Goal: Find specific page/section: Find specific page/section

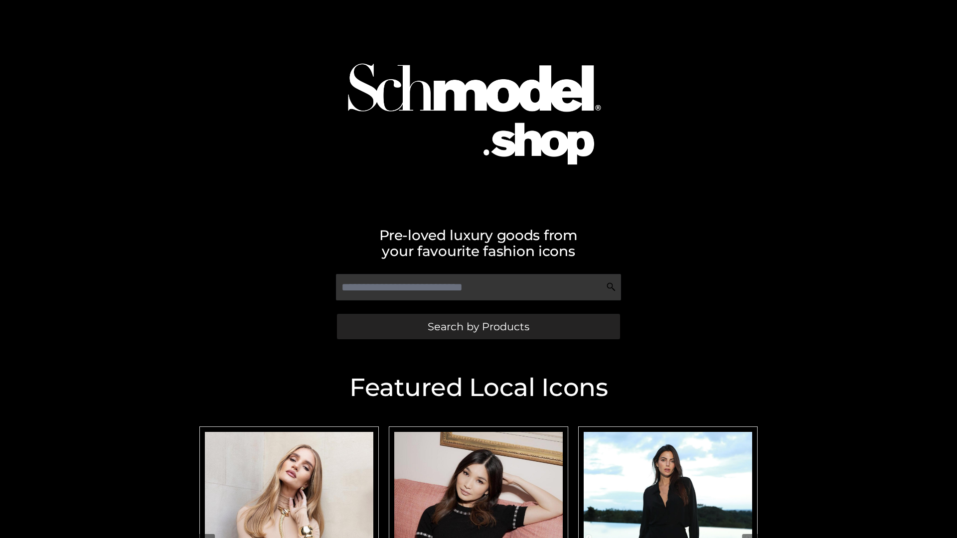
click at [478, 327] on span "Search by Products" at bounding box center [479, 327] width 102 height 10
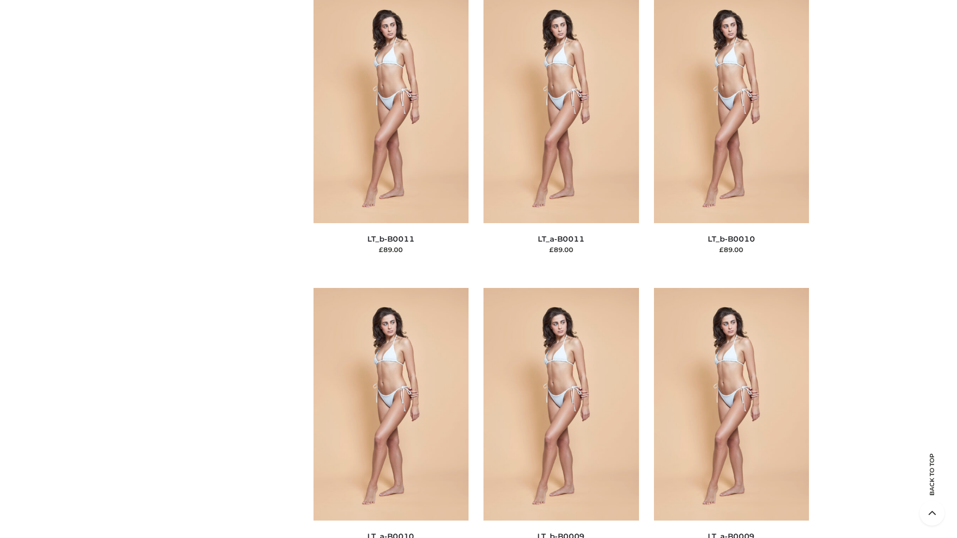
scroll to position [4477, 0]
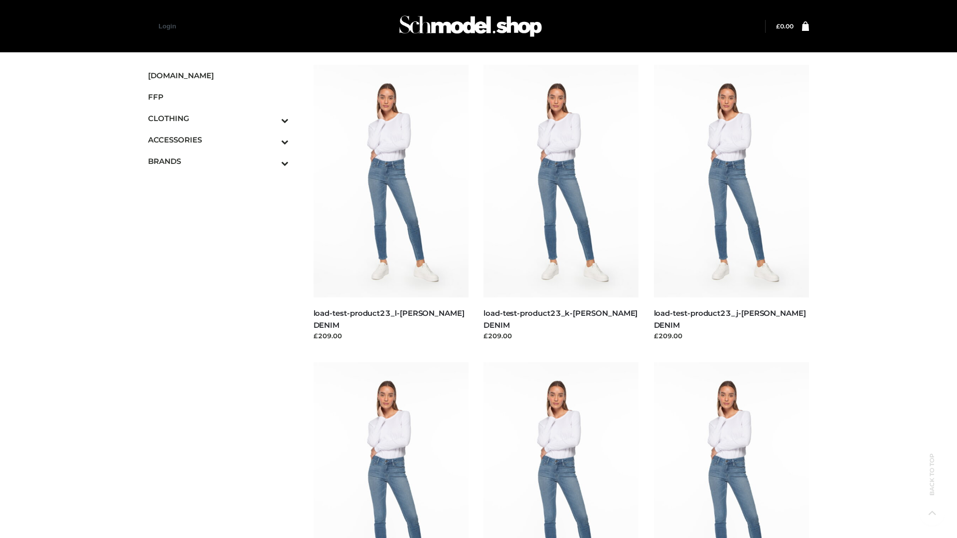
scroll to position [874, 0]
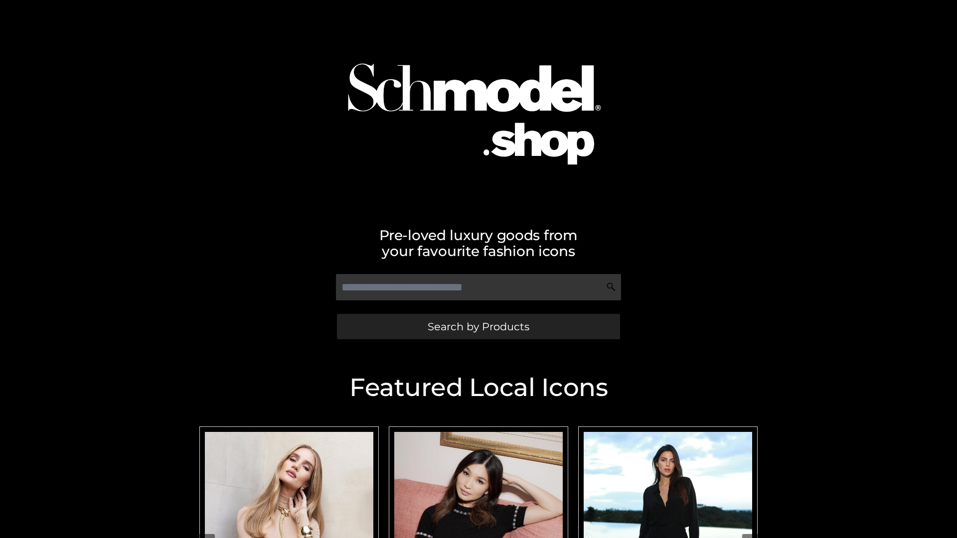
click at [478, 327] on span "Search by Products" at bounding box center [479, 327] width 102 height 10
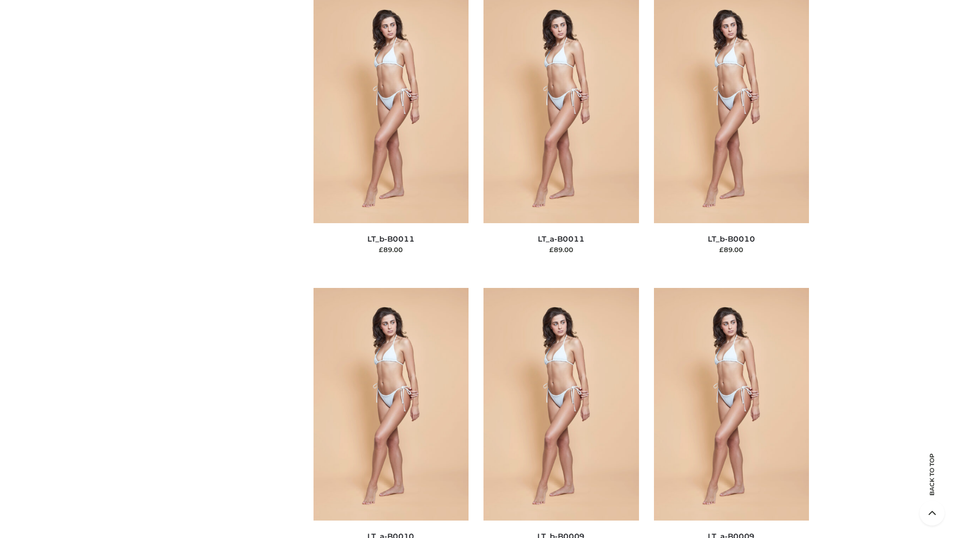
scroll to position [4477, 0]
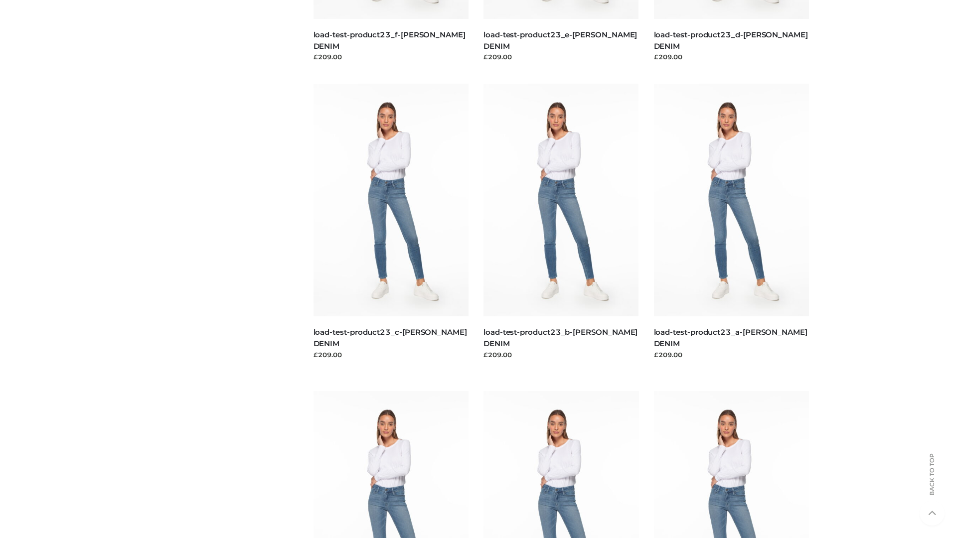
scroll to position [874, 0]
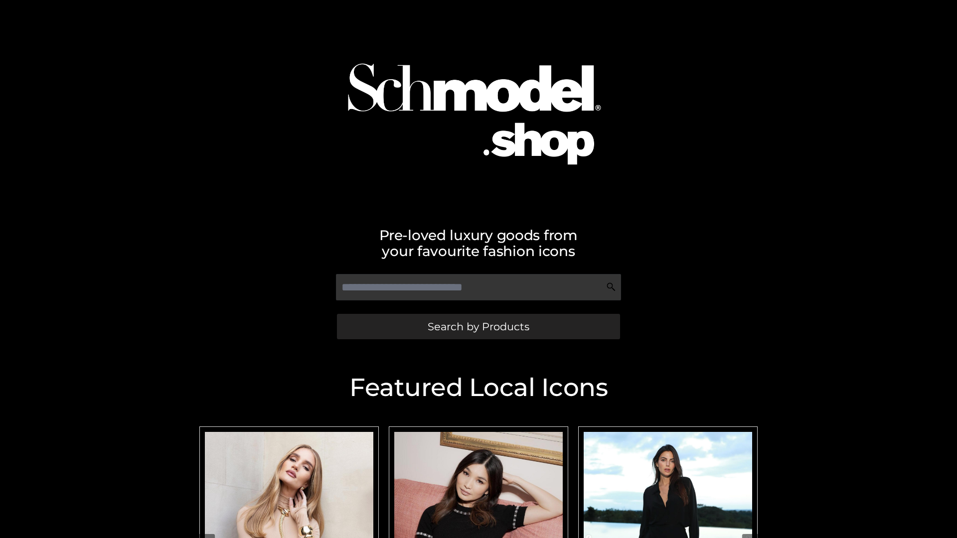
click at [478, 327] on span "Search by Products" at bounding box center [479, 327] width 102 height 10
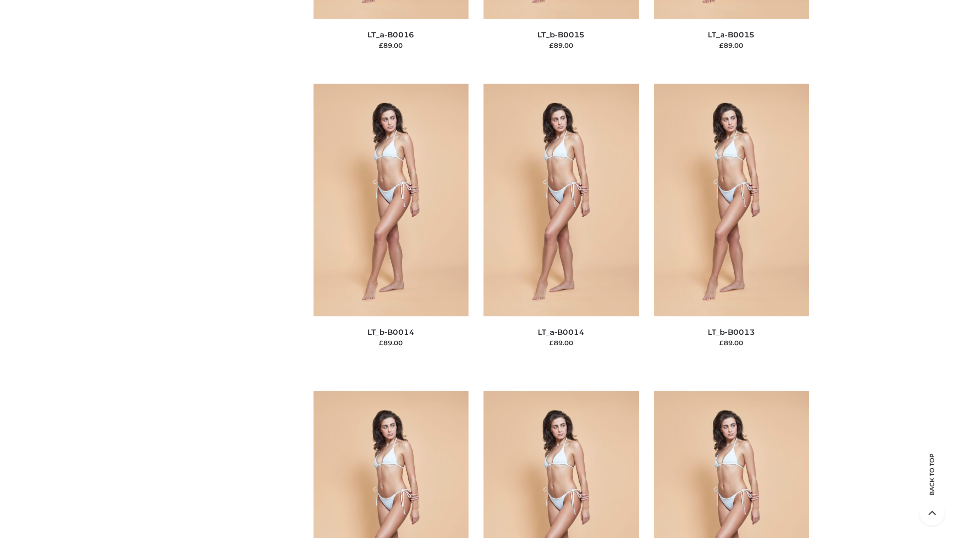
scroll to position [4477, 0]
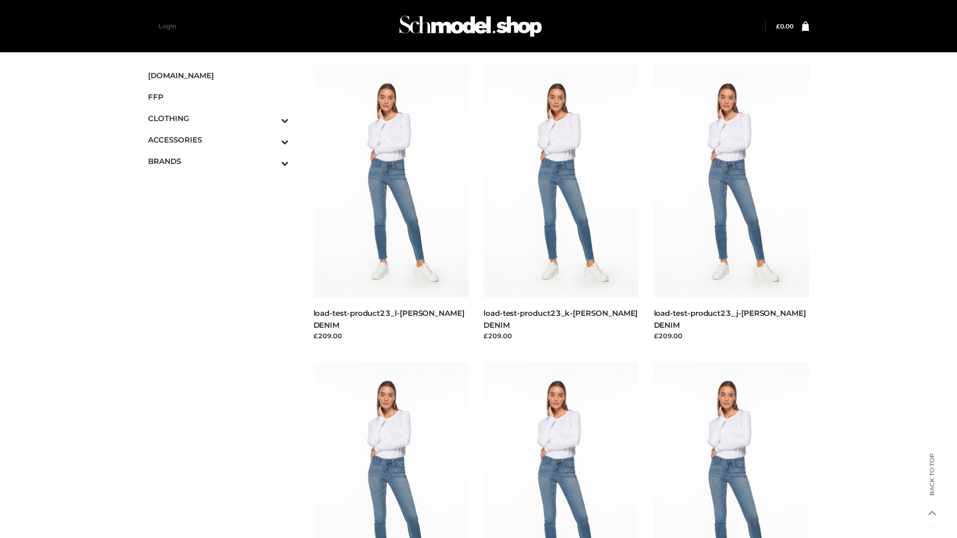
scroll to position [874, 0]
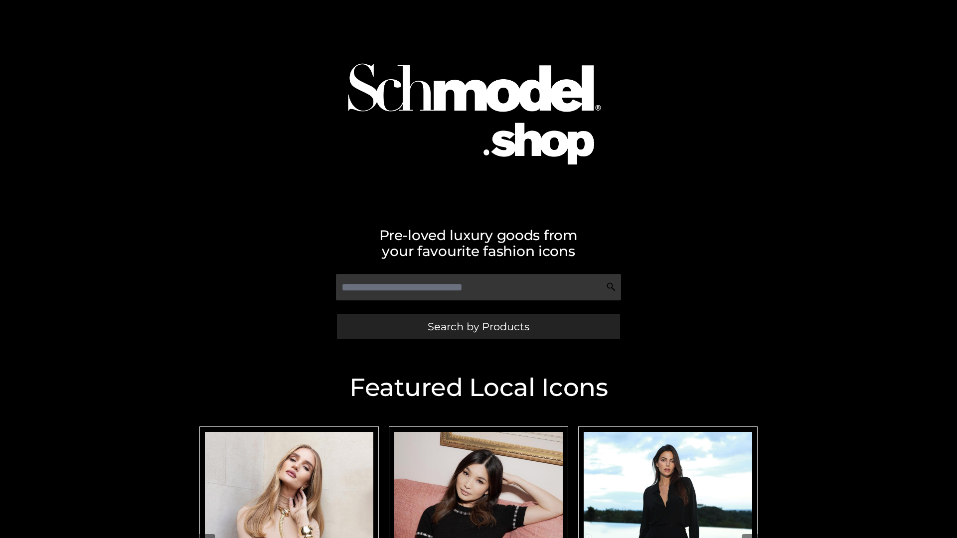
click at [478, 327] on span "Search by Products" at bounding box center [479, 327] width 102 height 10
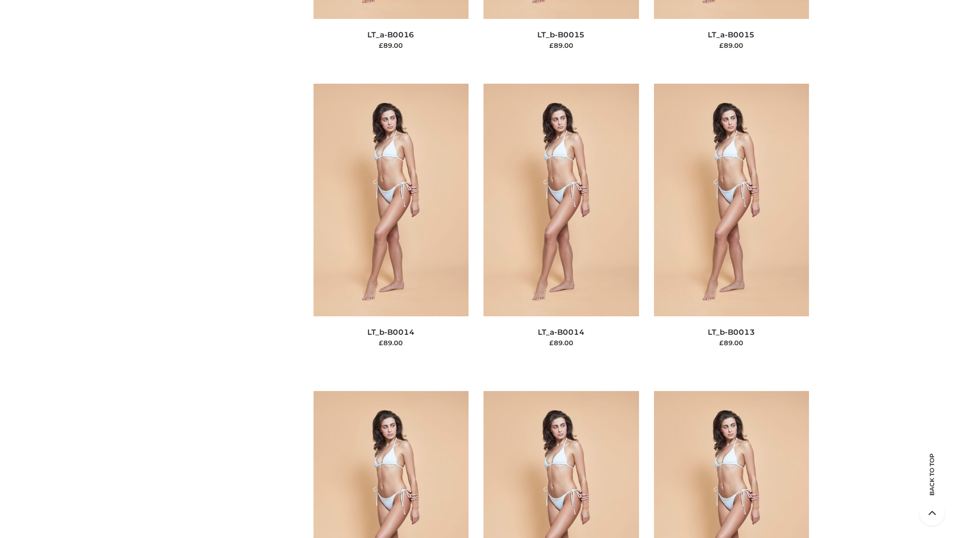
scroll to position [3545, 0]
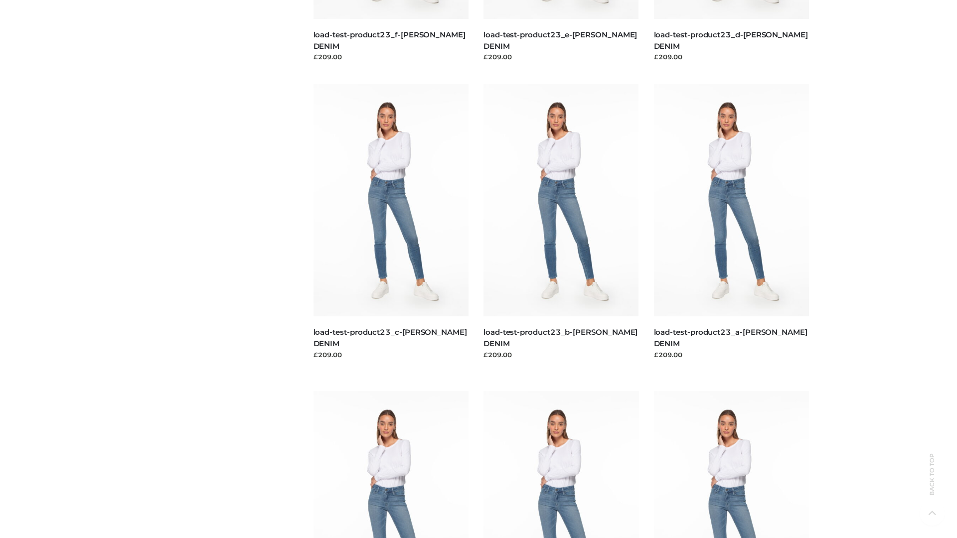
scroll to position [874, 0]
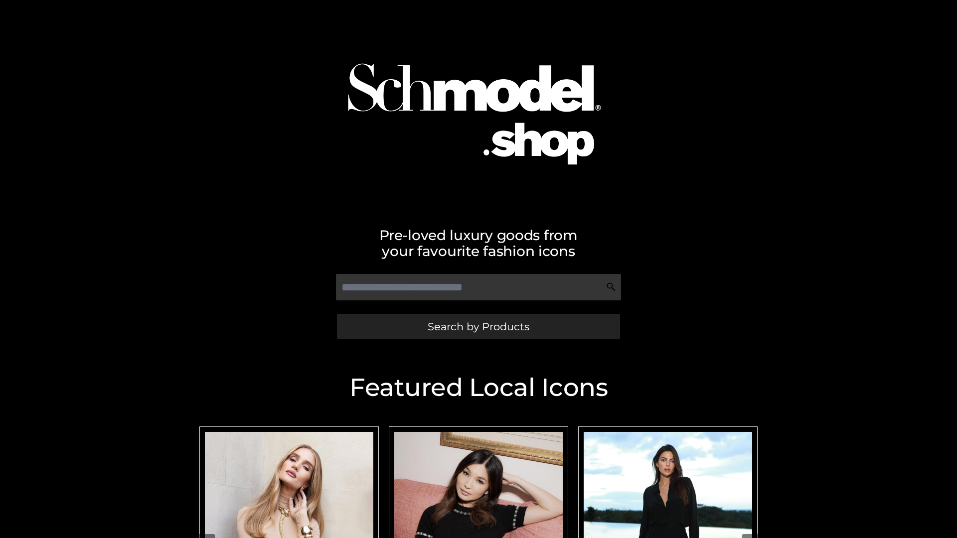
click at [478, 327] on span "Search by Products" at bounding box center [479, 327] width 102 height 10
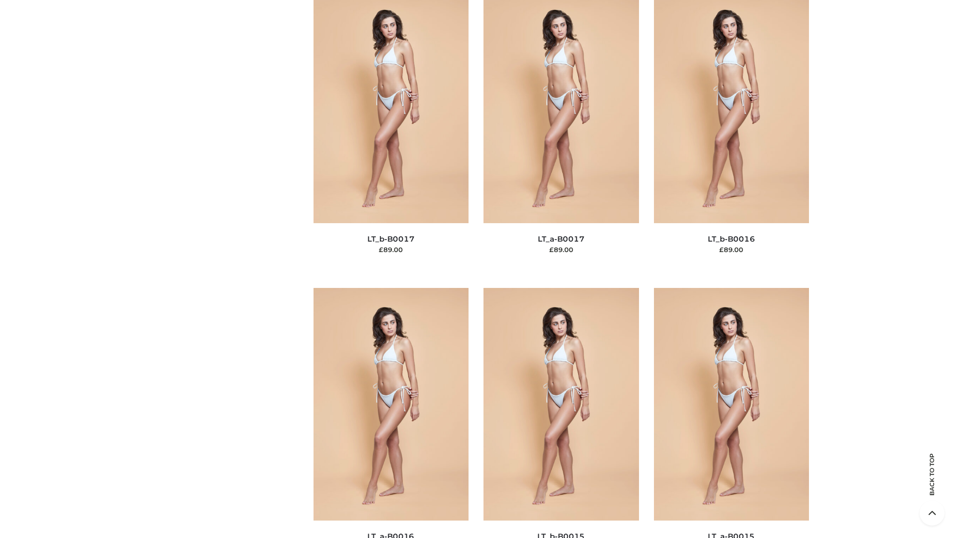
scroll to position [3276, 0]
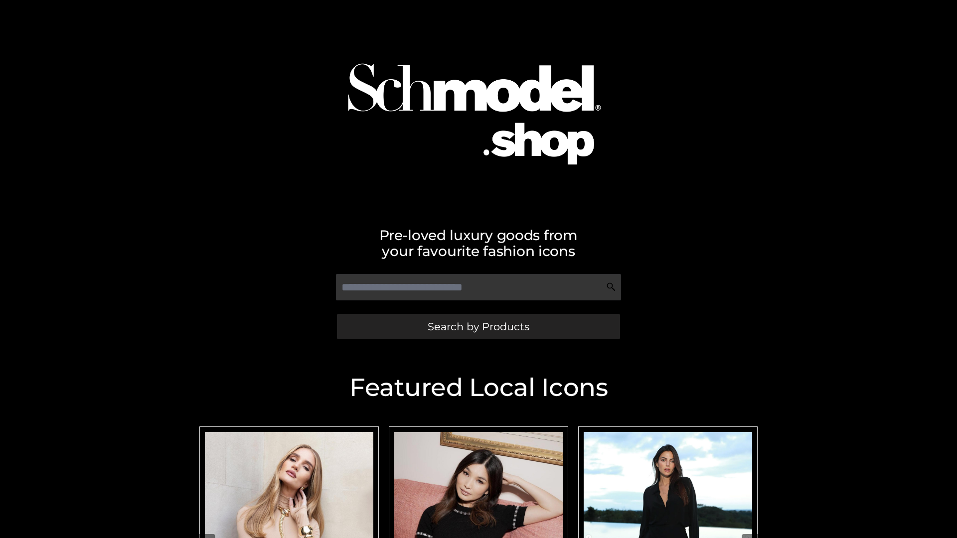
click at [478, 327] on span "Search by Products" at bounding box center [479, 327] width 102 height 10
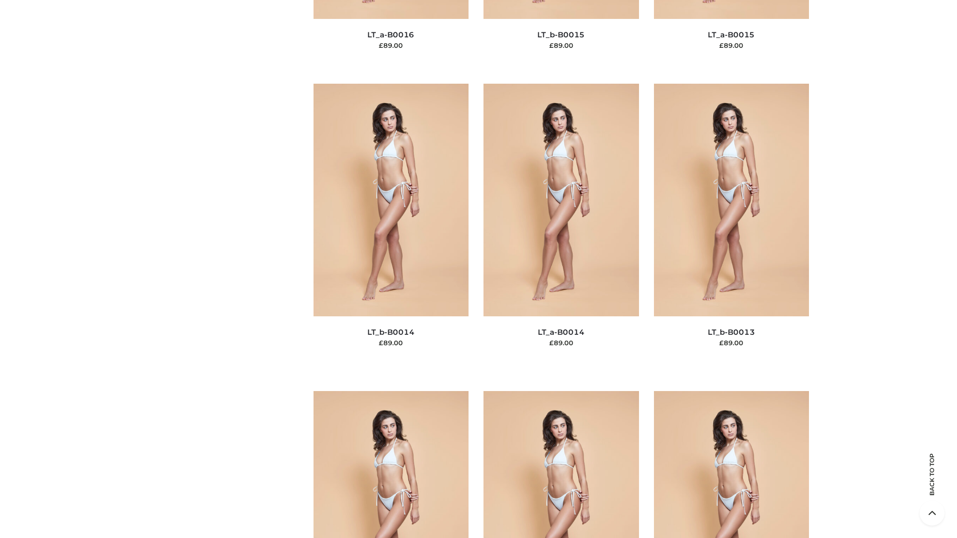
scroll to position [3545, 0]
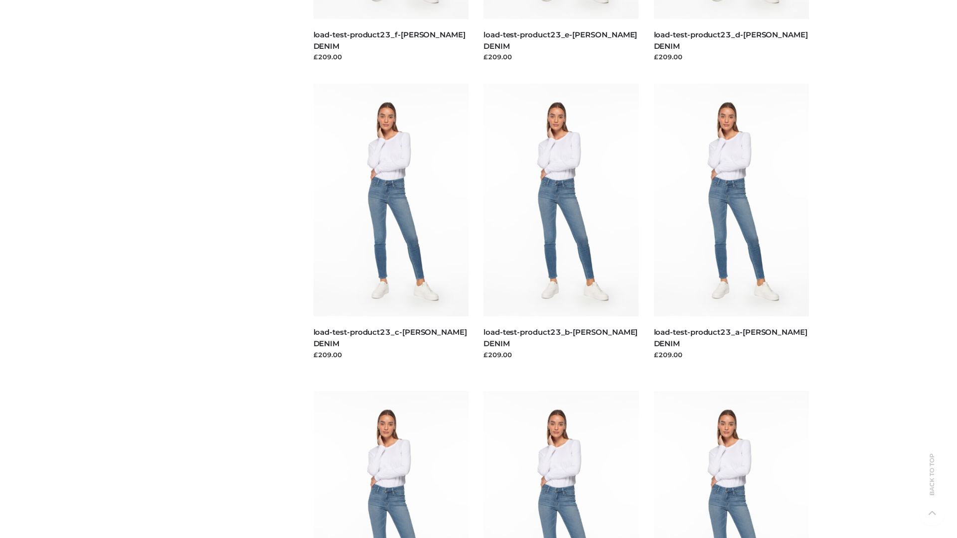
scroll to position [874, 0]
